Goal: Information Seeking & Learning: Learn about a topic

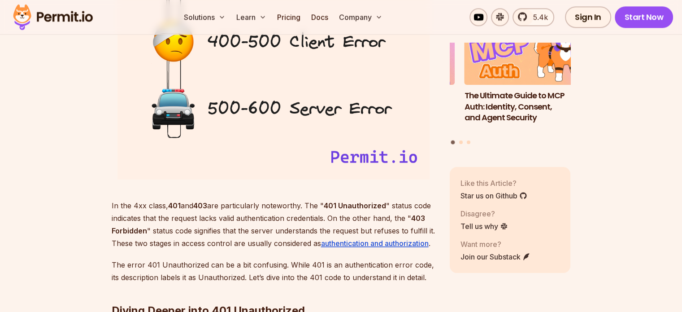
scroll to position [1213, 0]
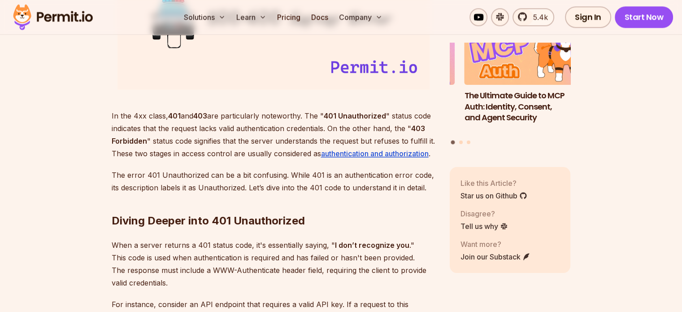
drag, startPoint x: 62, startPoint y: 113, endPoint x: 63, endPoint y: 106, distance: 6.8
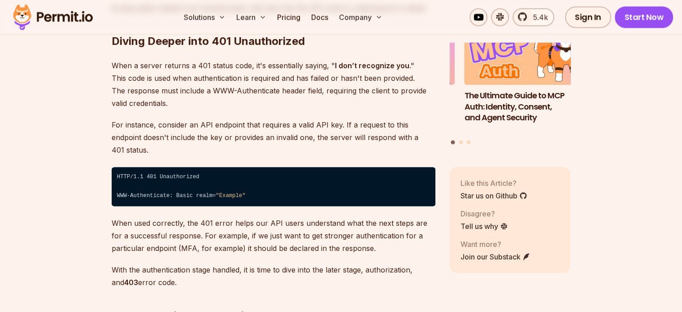
scroll to position [1303, 0]
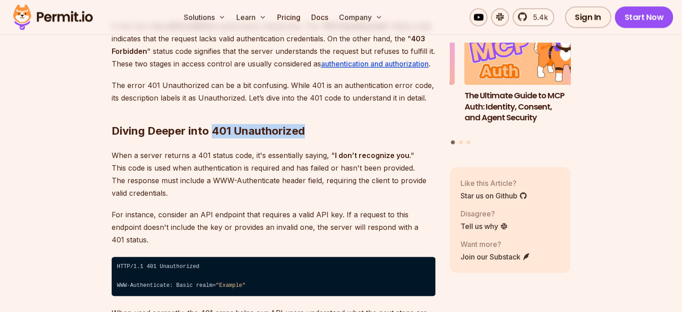
drag, startPoint x: 314, startPoint y: 129, endPoint x: 213, endPoint y: 135, distance: 101.6
click at [213, 135] on h2 "Diving Deeper into 401 Unauthorized" at bounding box center [274, 113] width 324 height 50
copy h2 "401 Unauthorized"
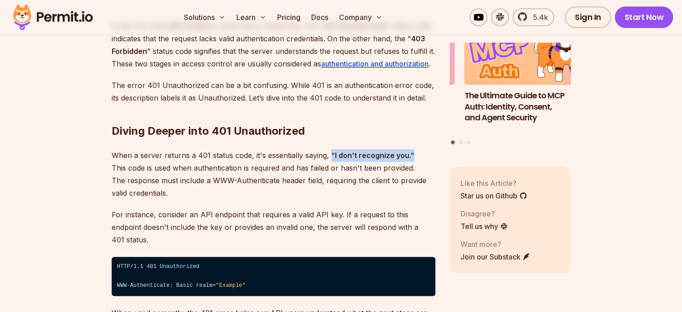
drag, startPoint x: 330, startPoint y: 153, endPoint x: 418, endPoint y: 152, distance: 88.4
click at [418, 152] on p "When a server returns a 401 status code, it's essentially saying, " I don’t rec…" at bounding box center [274, 174] width 324 height 50
copy p "" I don’t recognize you .""
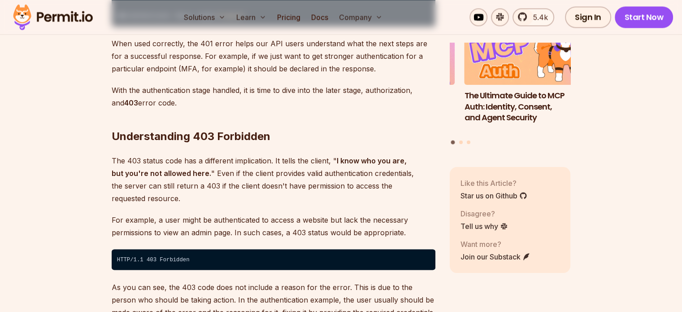
scroll to position [1617, 0]
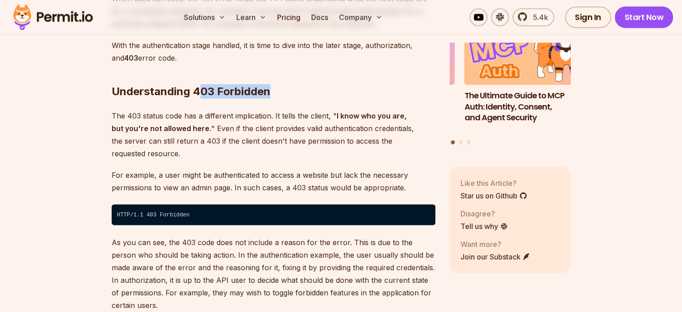
drag, startPoint x: 291, startPoint y: 79, endPoint x: 197, endPoint y: 82, distance: 93.4
click at [197, 82] on h2 "Understanding 403 Forbidden" at bounding box center [274, 73] width 324 height 50
click at [194, 81] on h2 "Understanding 403 Forbidden" at bounding box center [274, 73] width 324 height 50
drag, startPoint x: 194, startPoint y: 80, endPoint x: 291, endPoint y: 80, distance: 96.5
click at [291, 80] on h2 "Understanding 403 Forbidden" at bounding box center [274, 73] width 324 height 50
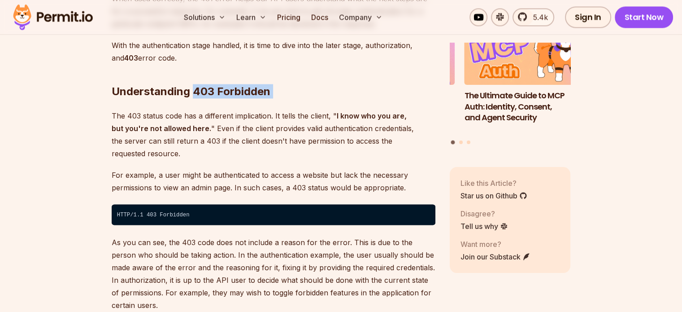
copy h2 "403 Forbidden"
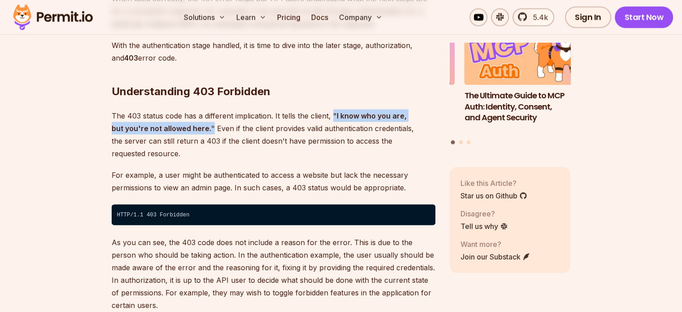
drag, startPoint x: 332, startPoint y: 103, endPoint x: 197, endPoint y: 121, distance: 135.8
click at [197, 121] on p "The 403 status code has a different implication. It tells the client, " I know …" at bounding box center [274, 134] width 324 height 50
copy p "" I know who you are, but you're not allowed here. ""
